Goal: Navigation & Orientation: Go to known website

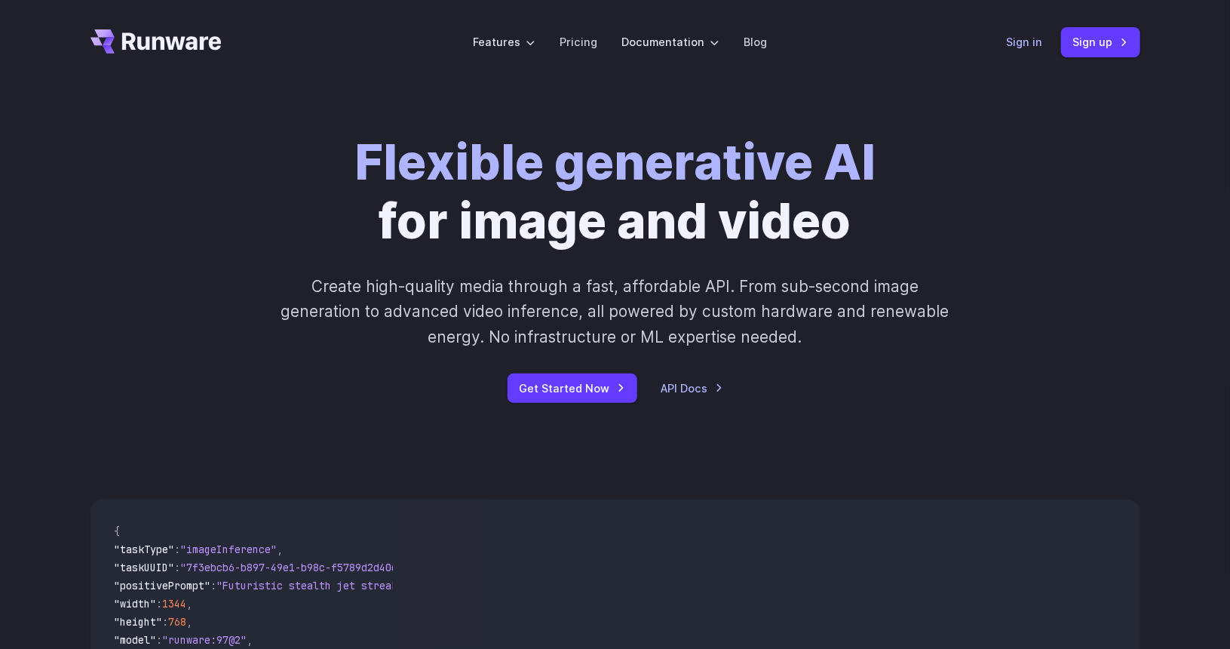
click at [1022, 46] on link "Sign in" at bounding box center [1025, 41] width 36 height 17
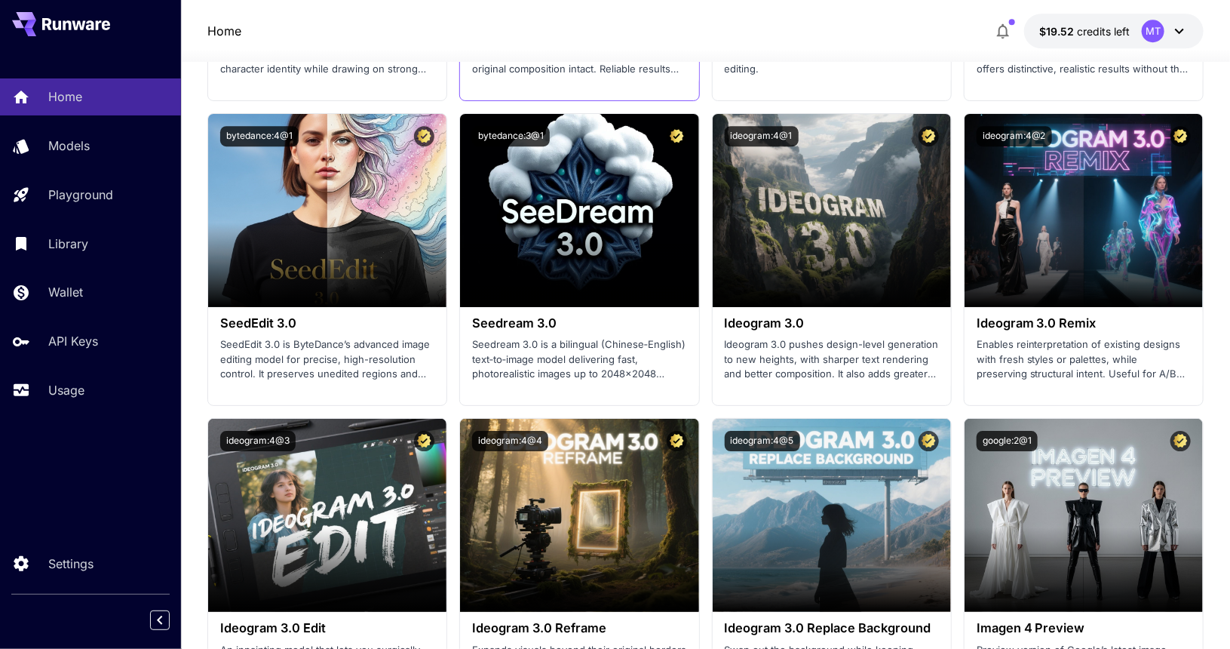
scroll to position [2178, 0]
